Goal: Task Accomplishment & Management: Use online tool/utility

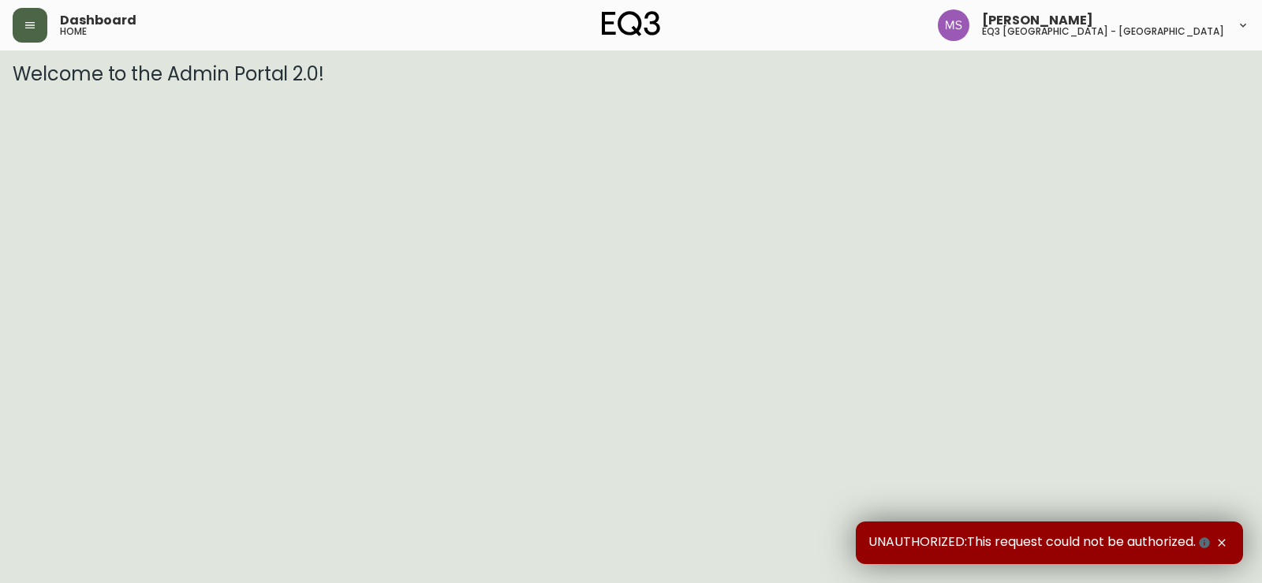
click at [18, 26] on button "button" at bounding box center [30, 25] width 35 height 35
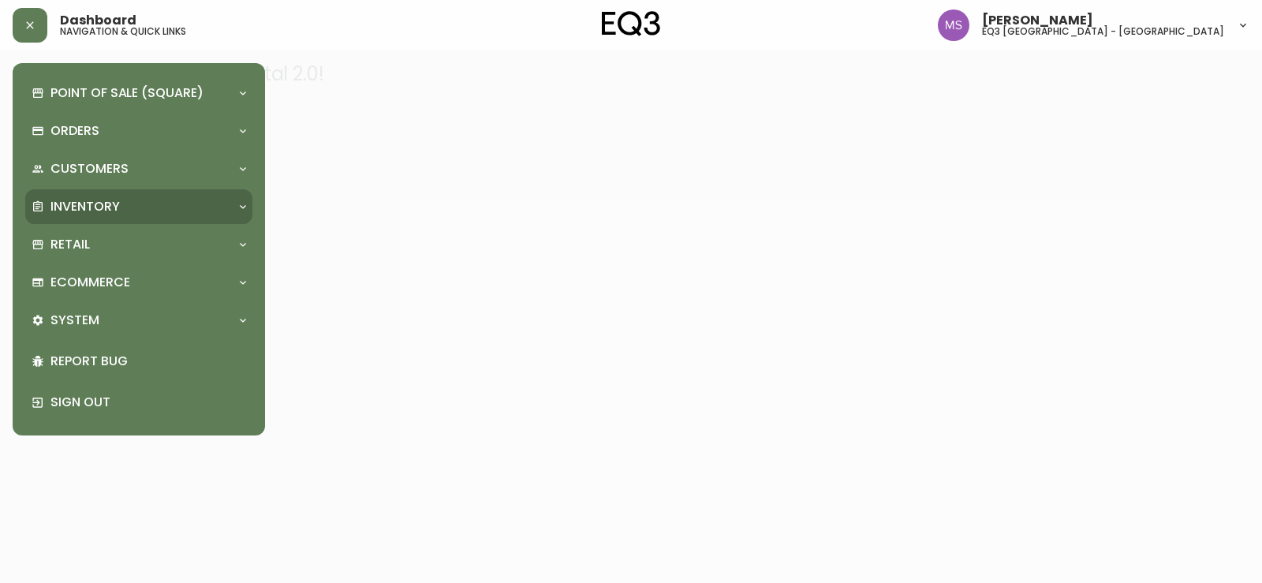
click at [104, 215] on p "Inventory" at bounding box center [84, 206] width 69 height 17
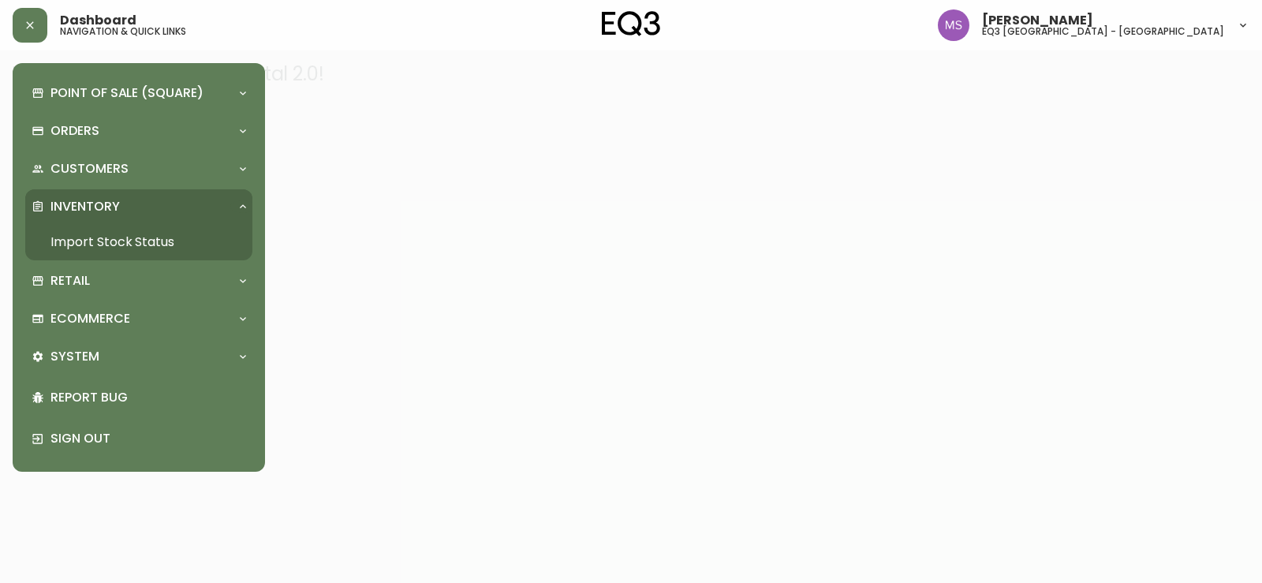
click at [109, 237] on link "Import Stock Status" at bounding box center [138, 242] width 227 height 36
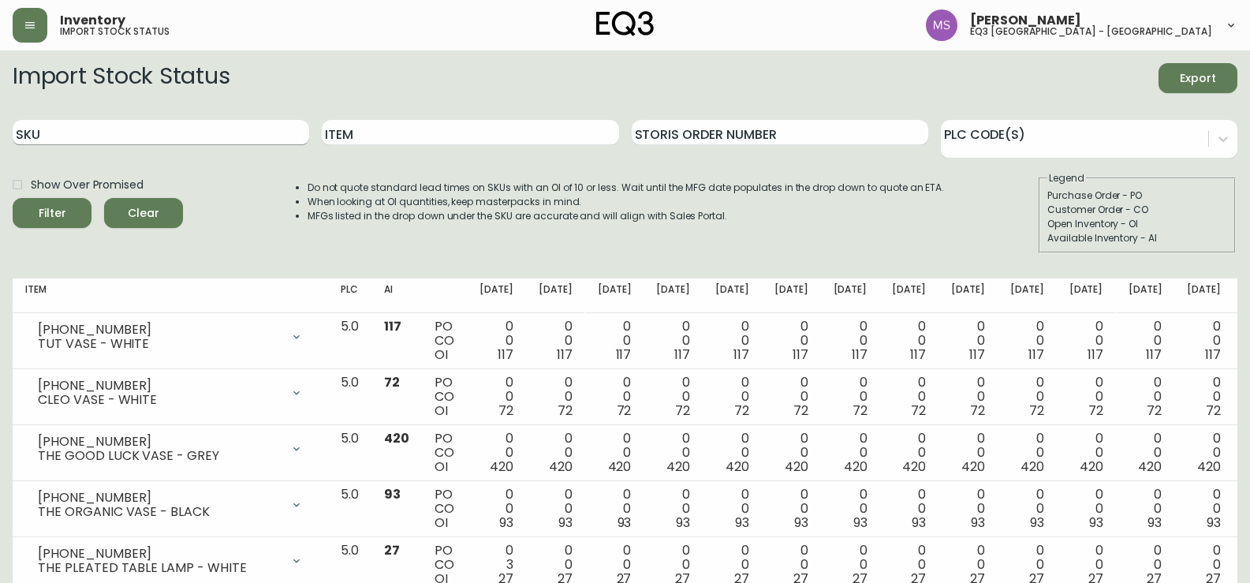
click at [186, 136] on input "SKU" at bounding box center [161, 132] width 297 height 25
paste input "3180-240-0-B"
type input "3180-240-0-B"
click at [13, 198] on button "Filter" at bounding box center [52, 213] width 79 height 30
